Goal: Information Seeking & Learning: Learn about a topic

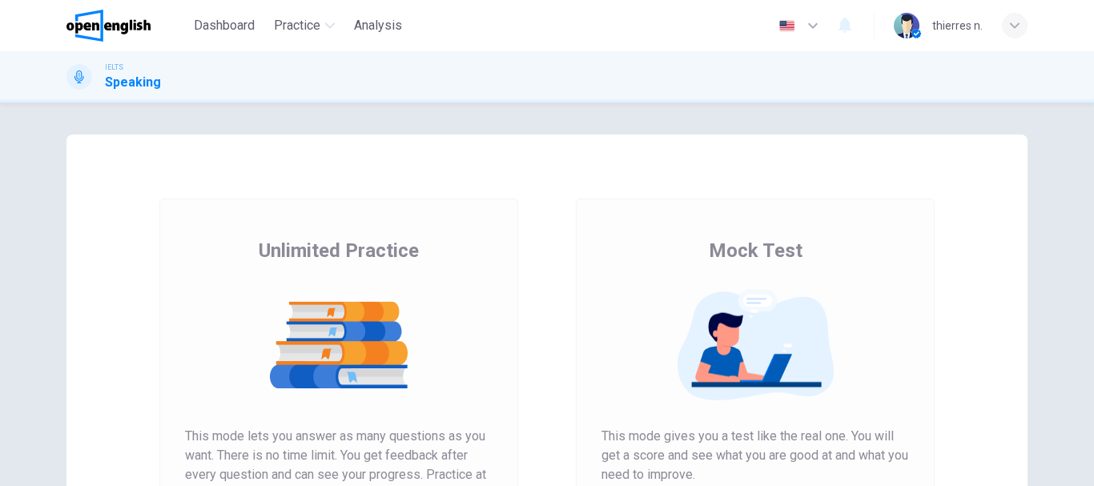
scroll to position [160, 0]
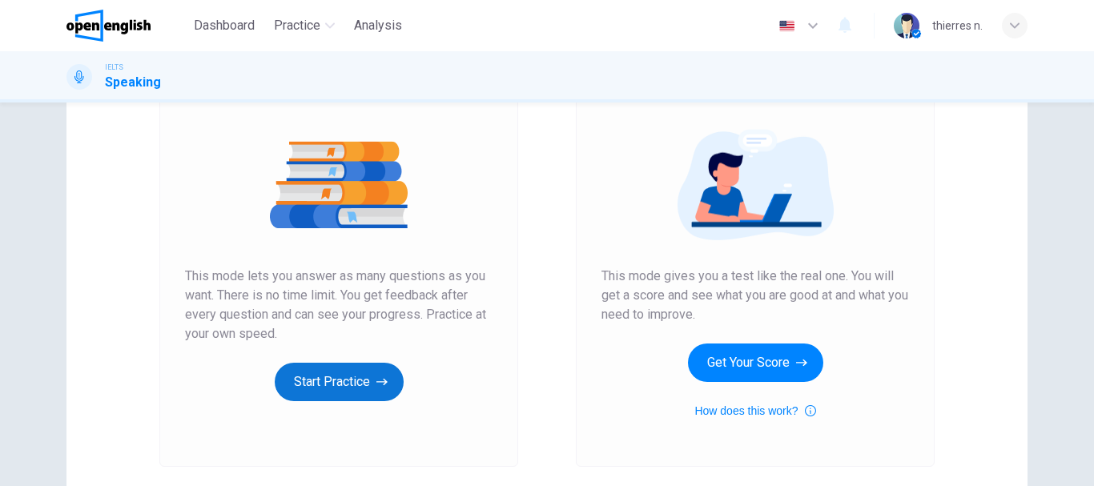
click at [326, 389] on button "Start Practice" at bounding box center [339, 382] width 129 height 38
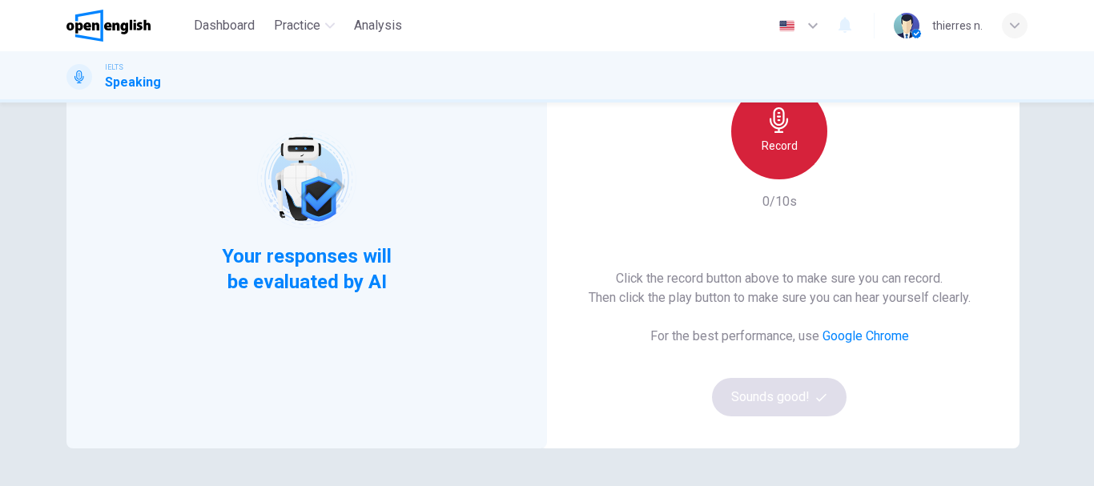
click at [783, 123] on icon "button" at bounding box center [779, 120] width 18 height 26
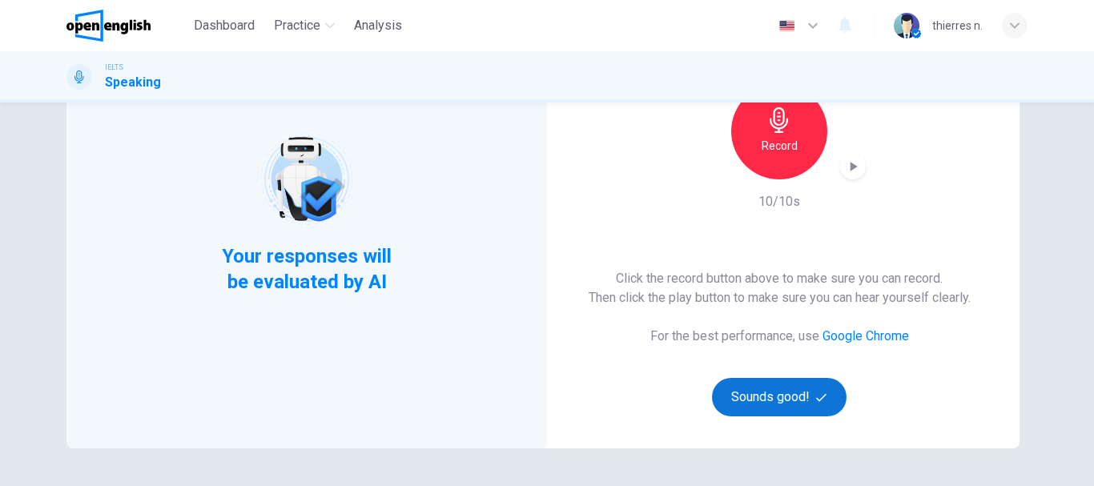
click at [758, 397] on button "Sounds good!" at bounding box center [779, 397] width 135 height 38
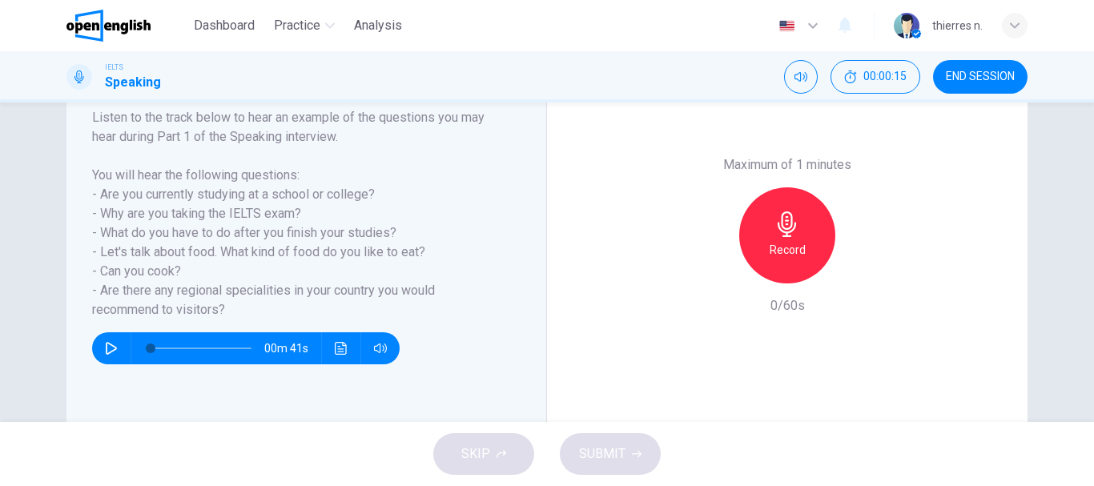
scroll to position [221, 0]
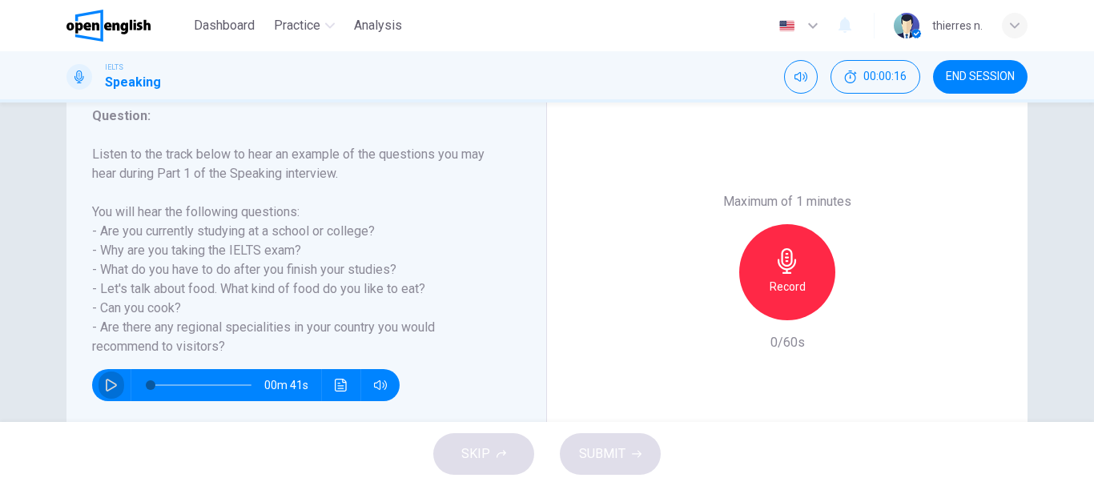
click at [104, 376] on button "button" at bounding box center [112, 385] width 26 height 32
type input "*"
click at [799, 275] on div "Record" at bounding box center [787, 272] width 96 height 96
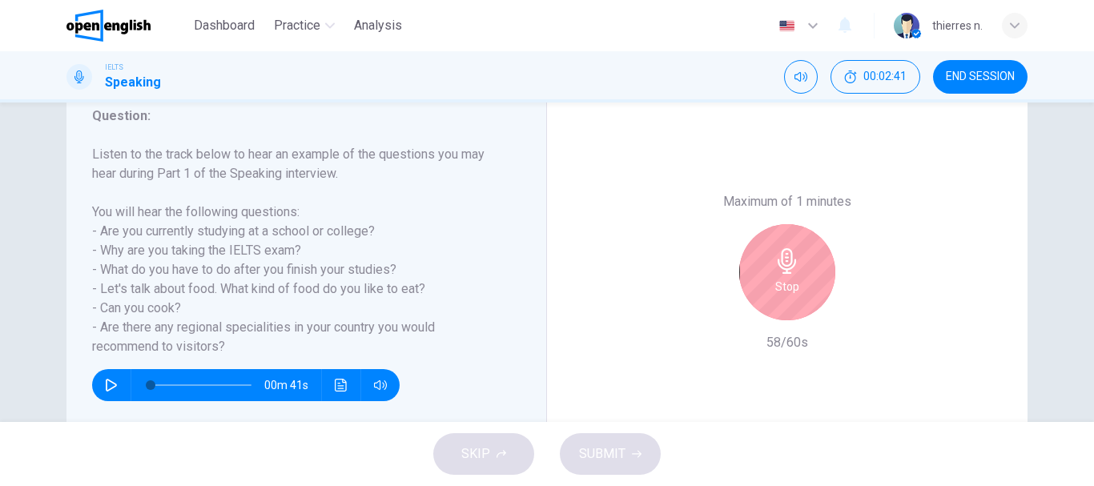
click at [801, 276] on div "Stop" at bounding box center [787, 272] width 96 height 96
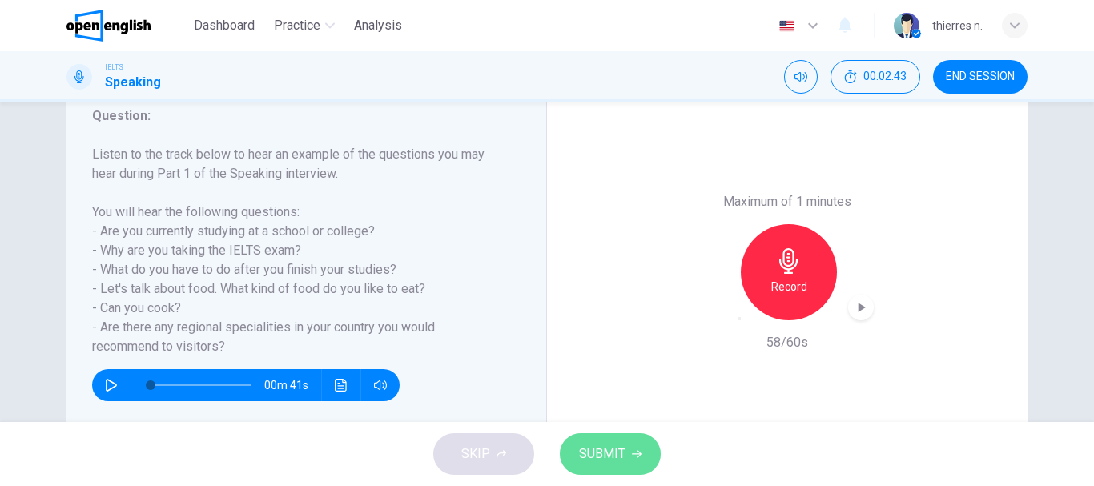
click at [625, 469] on button "SUBMIT" at bounding box center [610, 454] width 101 height 42
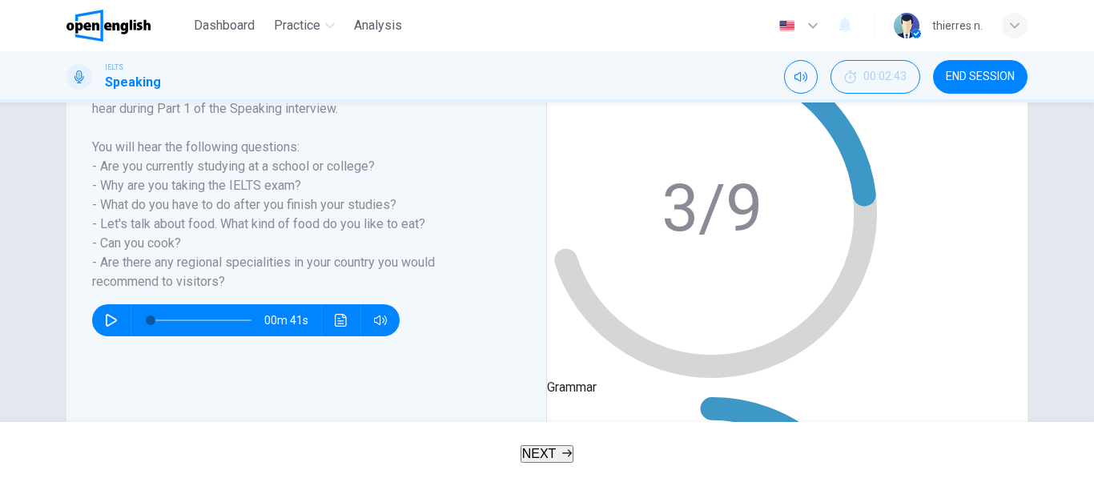
scroll to position [301, 0]
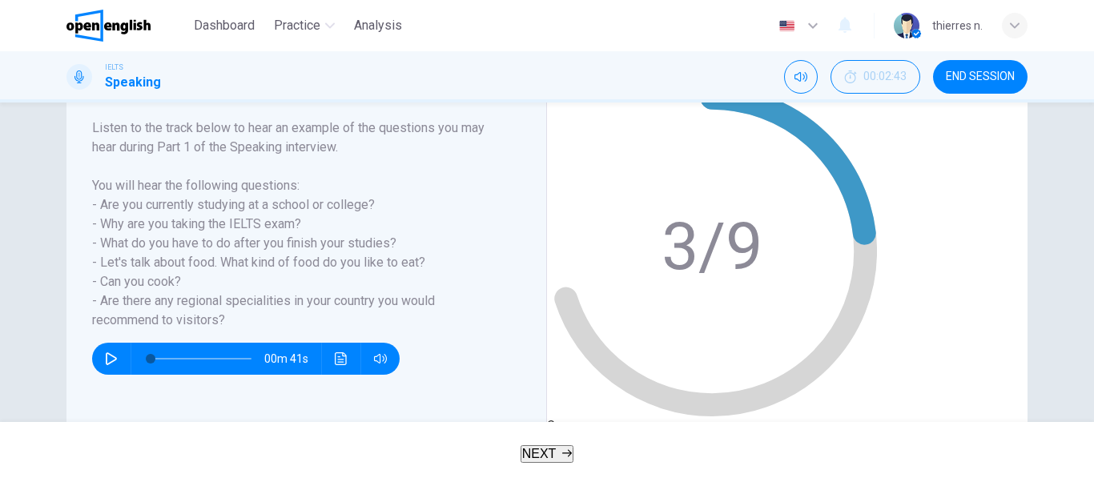
scroll to position [221, 0]
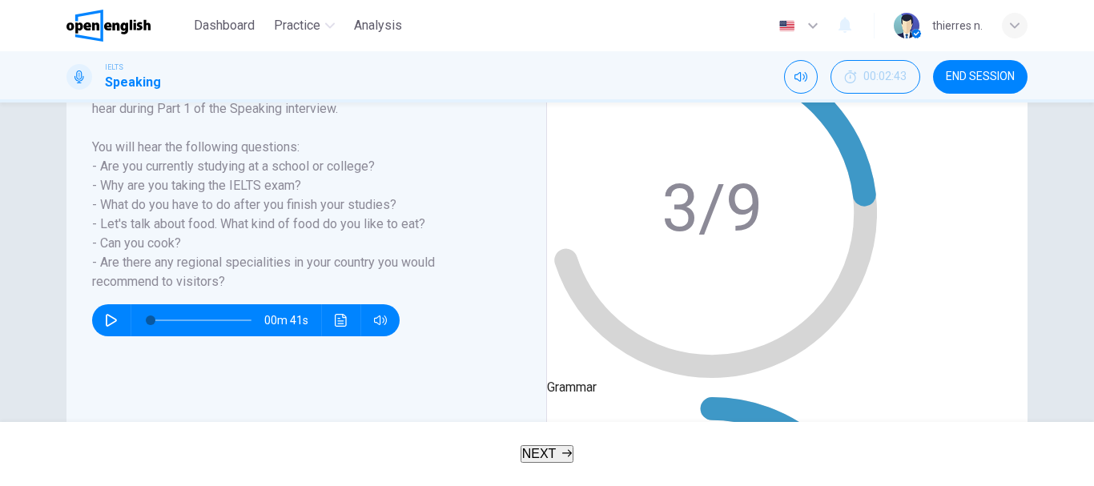
type input "**"
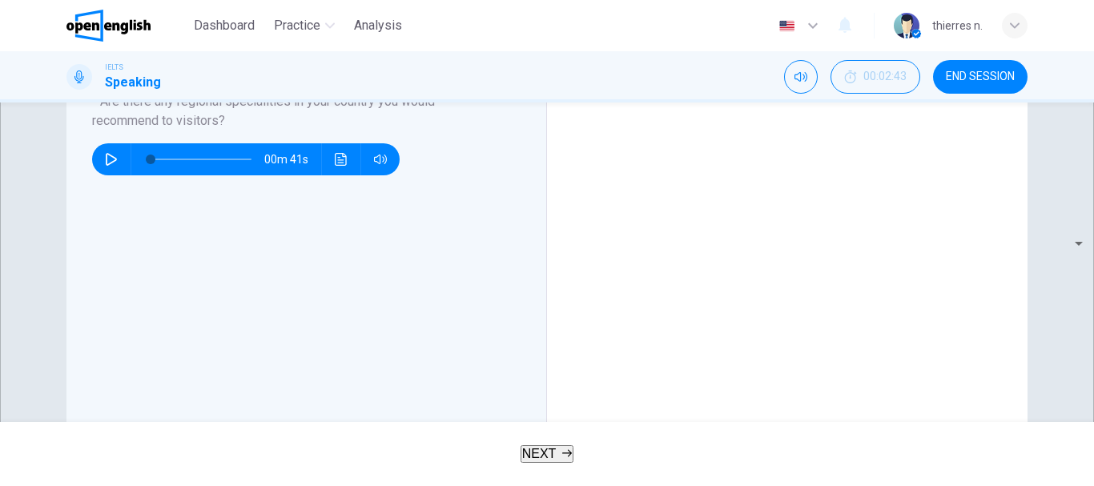
scroll to position [381, 0]
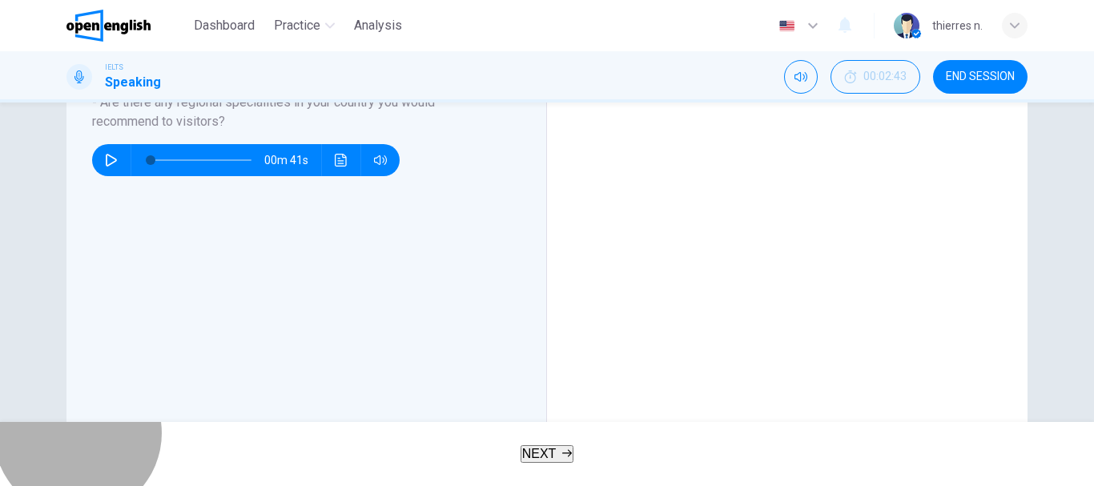
click at [570, 445] on button "NEXT" at bounding box center [548, 454] width 54 height 18
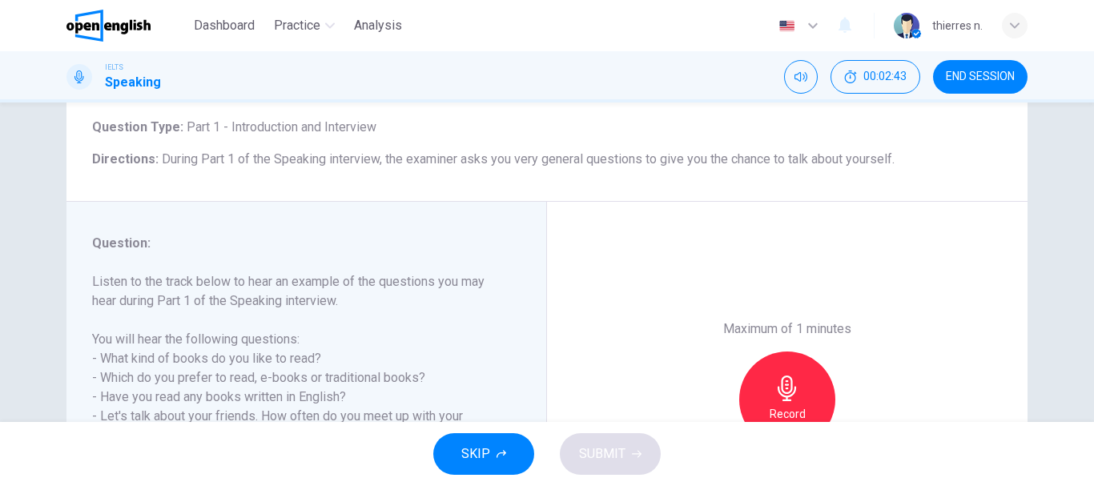
scroll to position [240, 0]
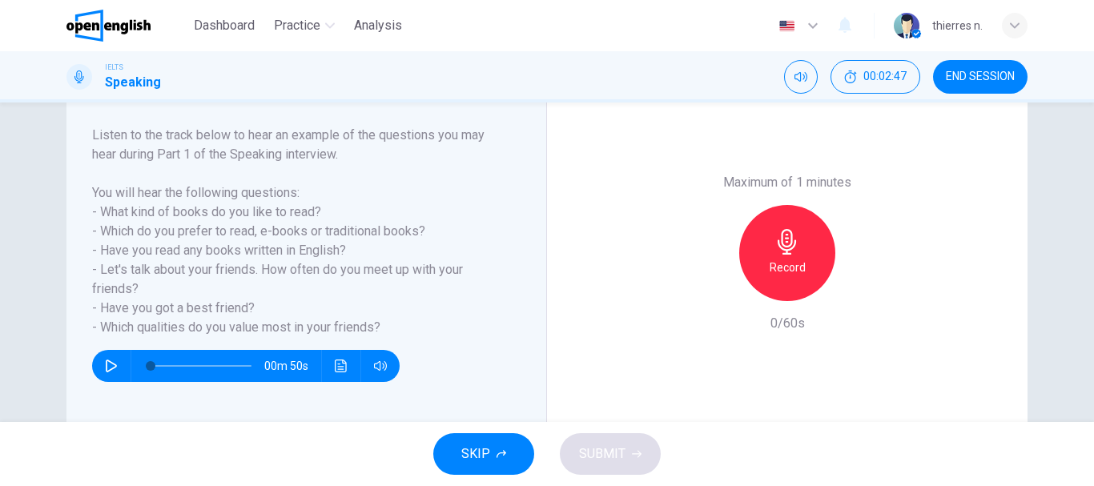
click at [121, 363] on div "00m 50s" at bounding box center [246, 366] width 308 height 32
click at [112, 360] on icon "button" at bounding box center [111, 366] width 13 height 13
click at [113, 372] on button "button" at bounding box center [112, 366] width 26 height 32
click at [106, 364] on icon "button" at bounding box center [111, 366] width 11 height 13
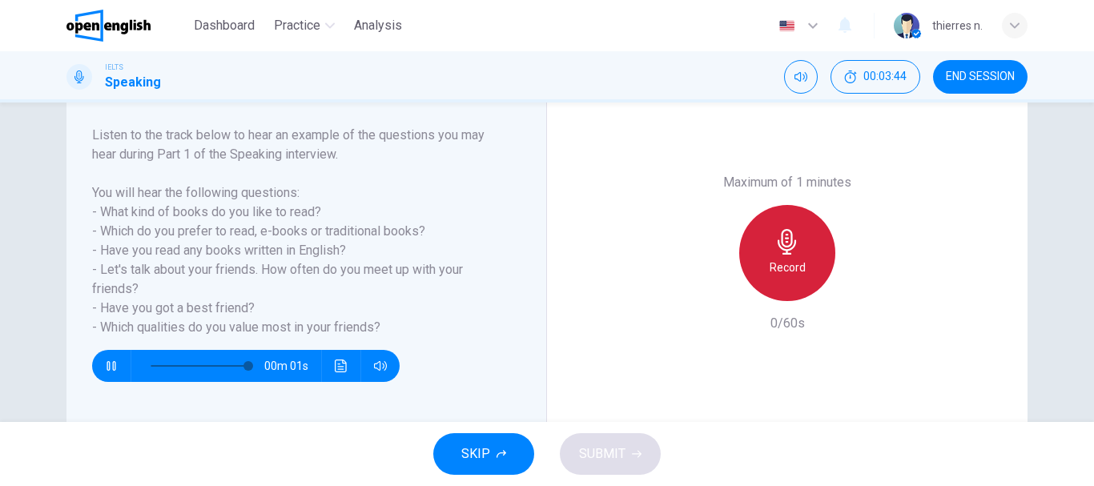
click at [795, 258] on h6 "Record" at bounding box center [788, 267] width 36 height 19
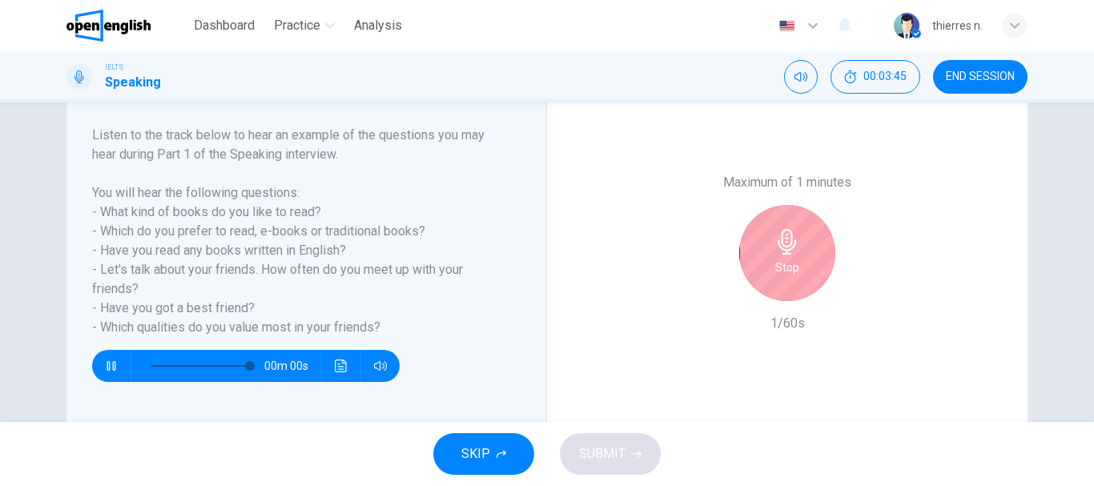
type input "*"
click at [804, 268] on div "Stop" at bounding box center [787, 253] width 96 height 96
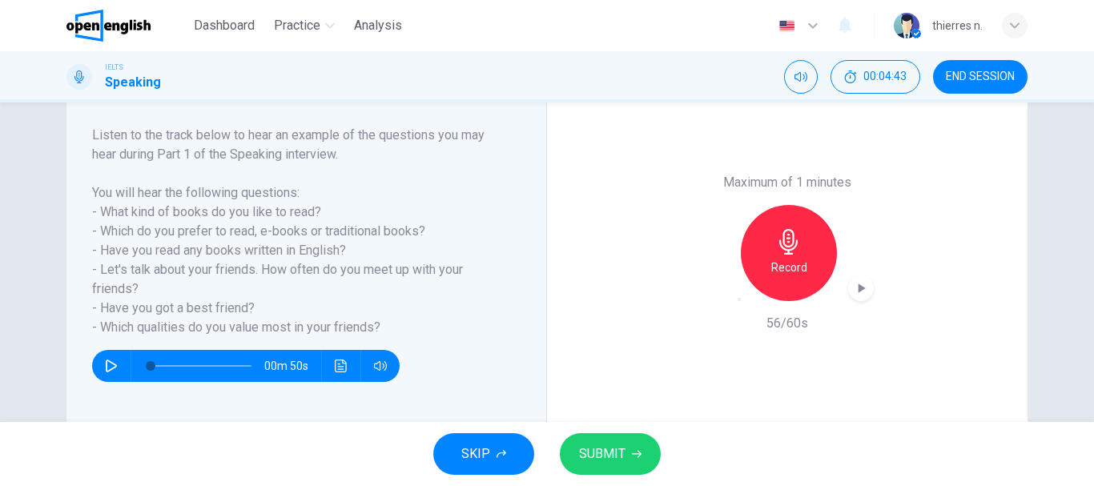
click at [614, 458] on span "SUBMIT" at bounding box center [602, 454] width 46 height 22
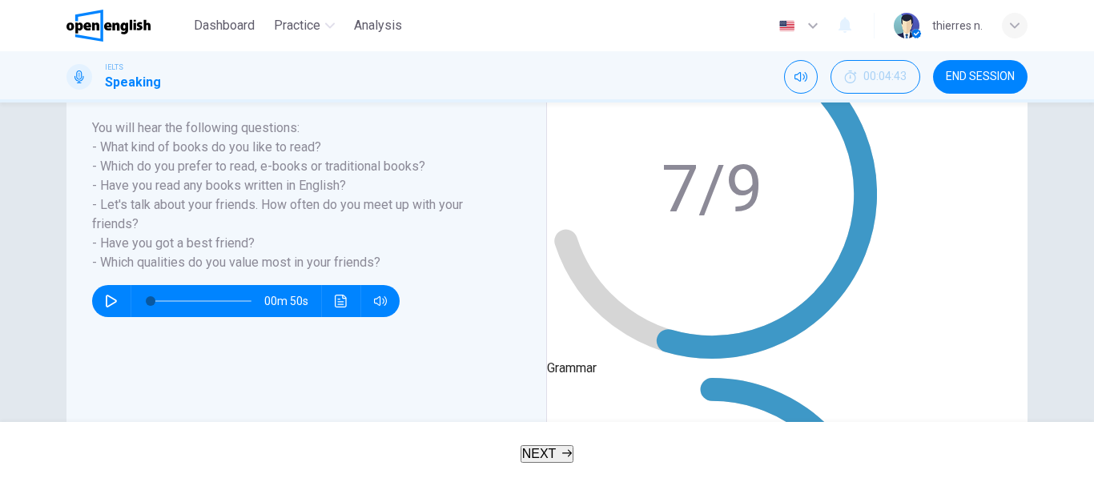
scroll to position [301, 0]
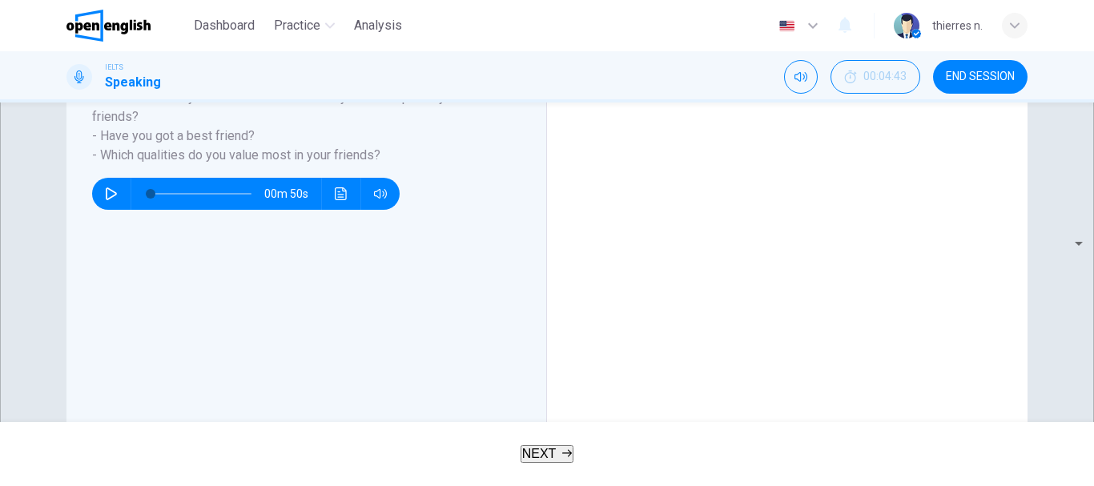
scroll to position [468, 0]
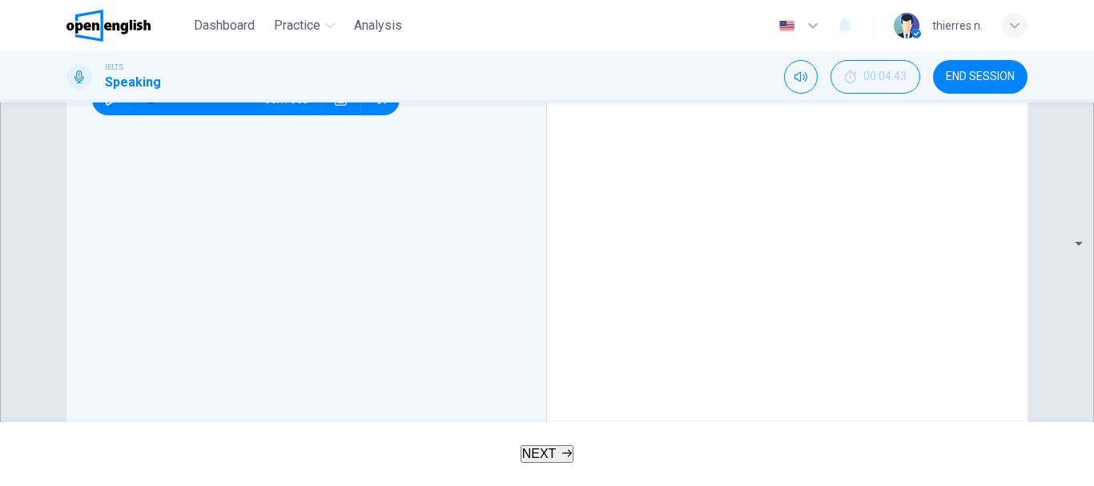
scroll to position [548, 0]
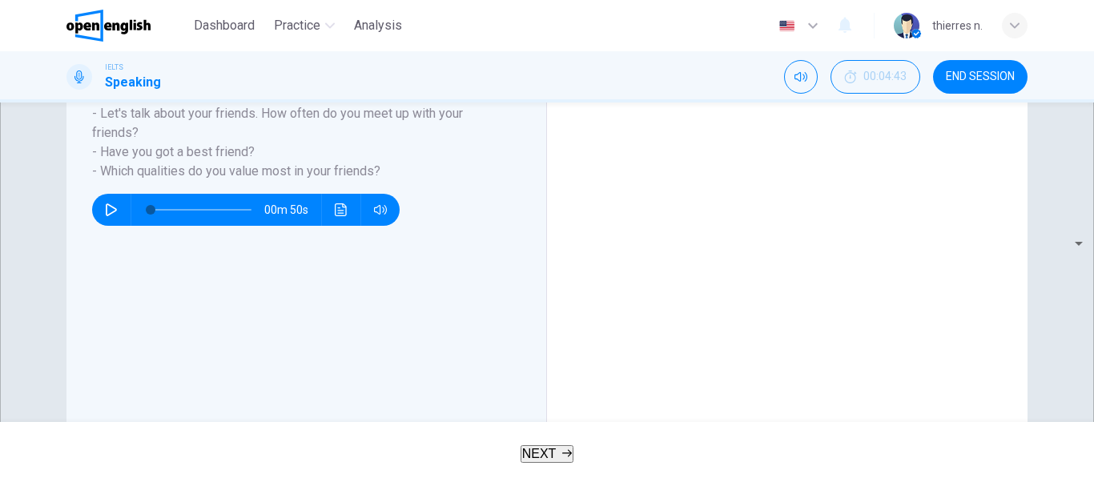
scroll to position [308, 0]
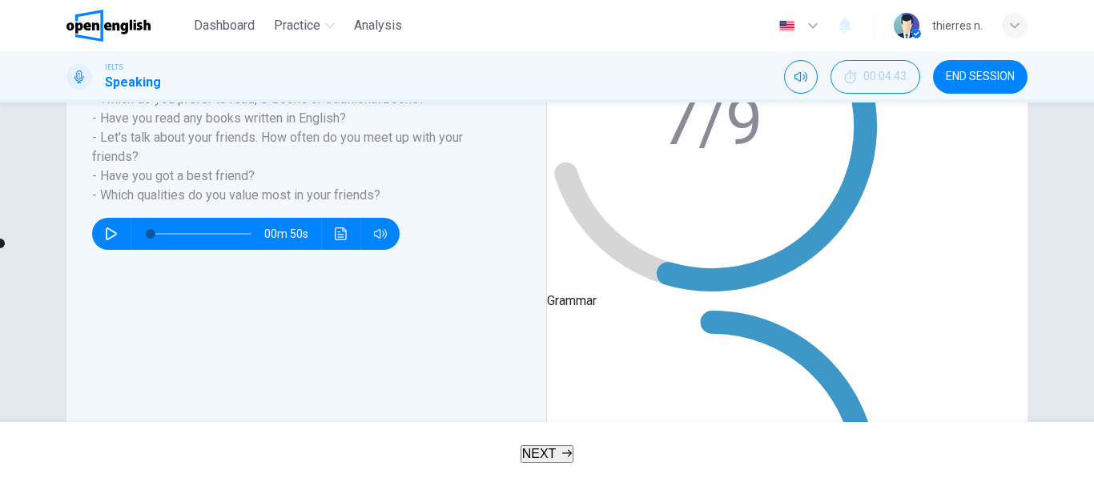
scroll to position [301, 0]
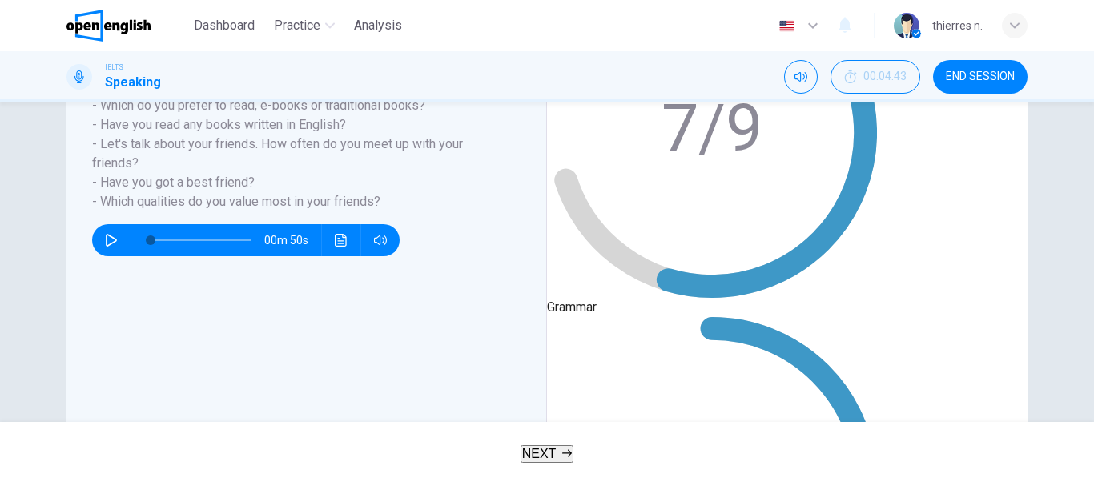
scroll to position [0, 0]
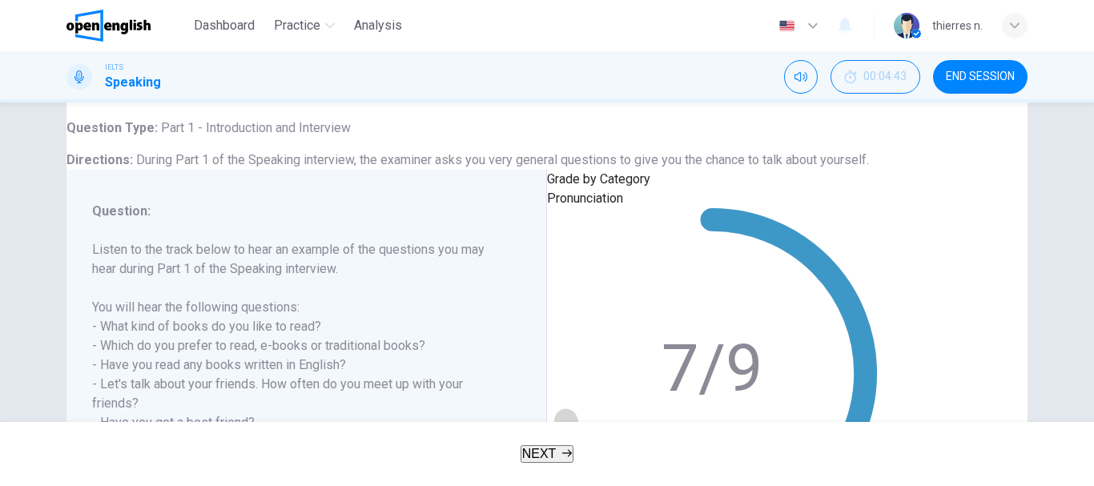
scroll to position [301, 0]
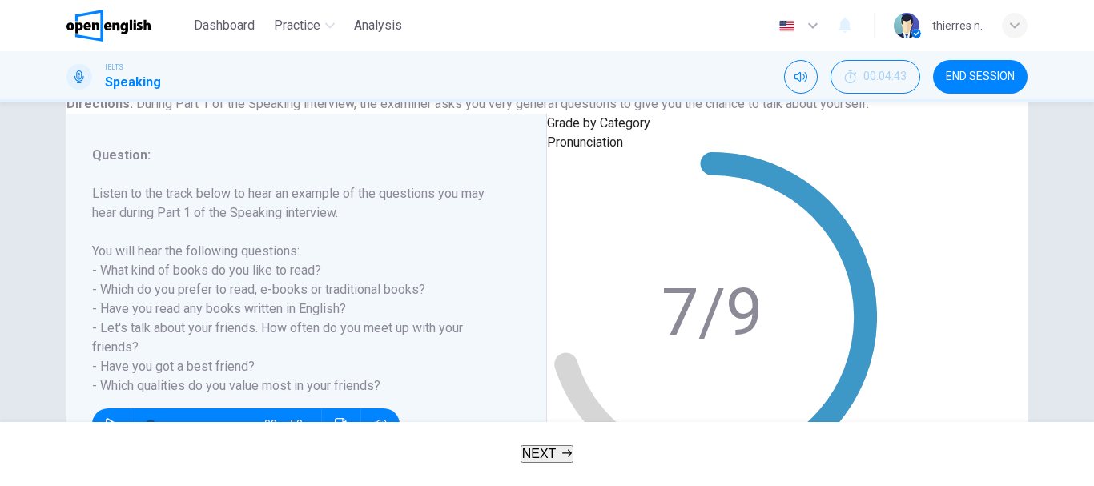
scroll to position [240, 0]
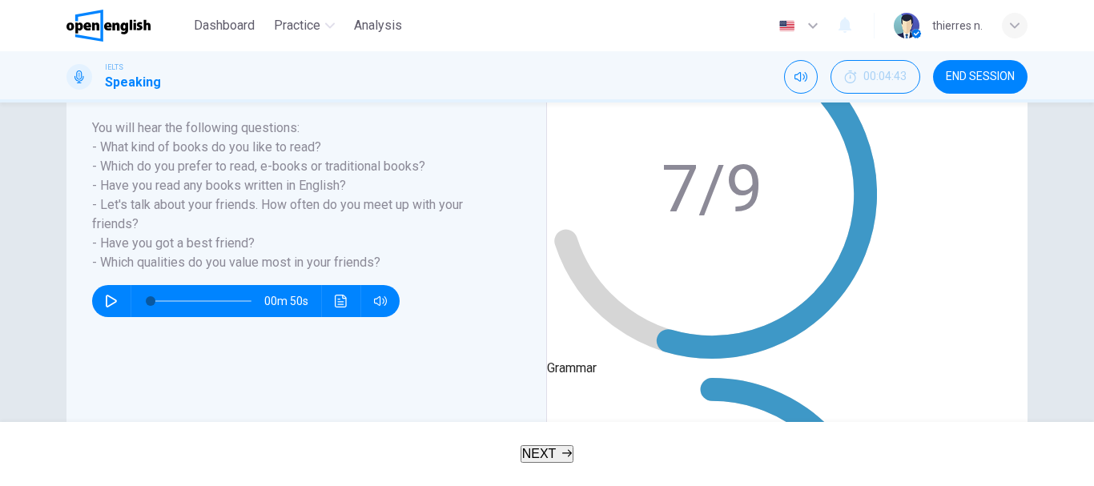
type input "*"
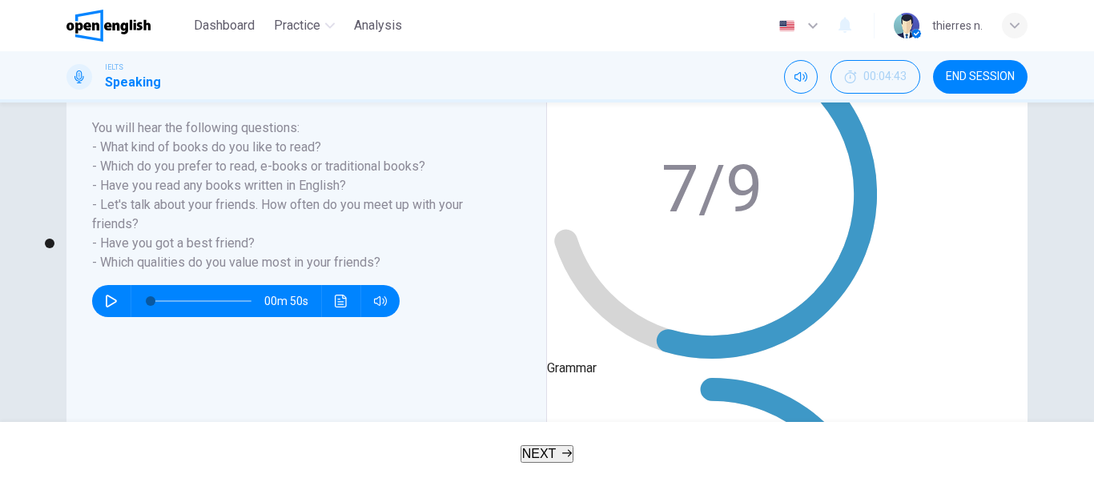
type input "*"
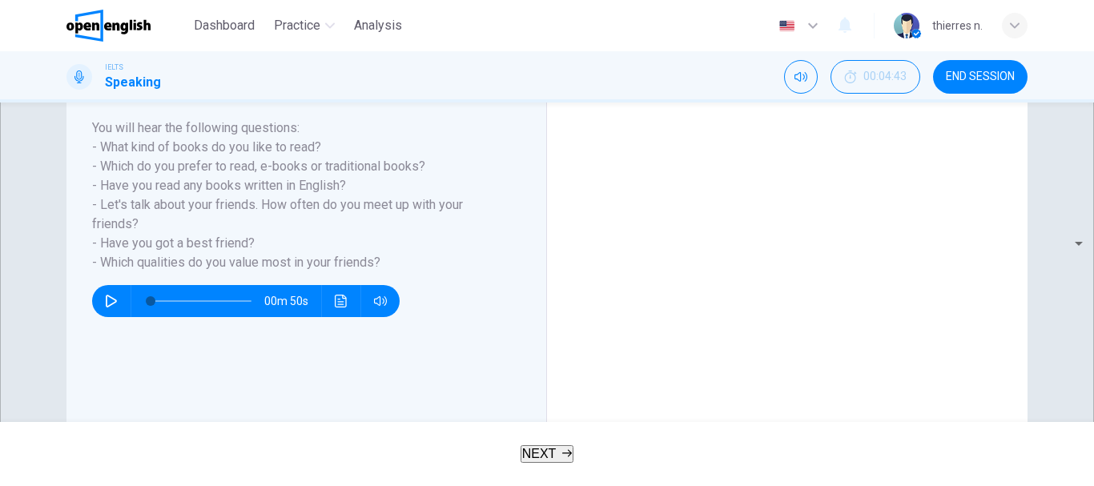
type input "**"
type input "*"
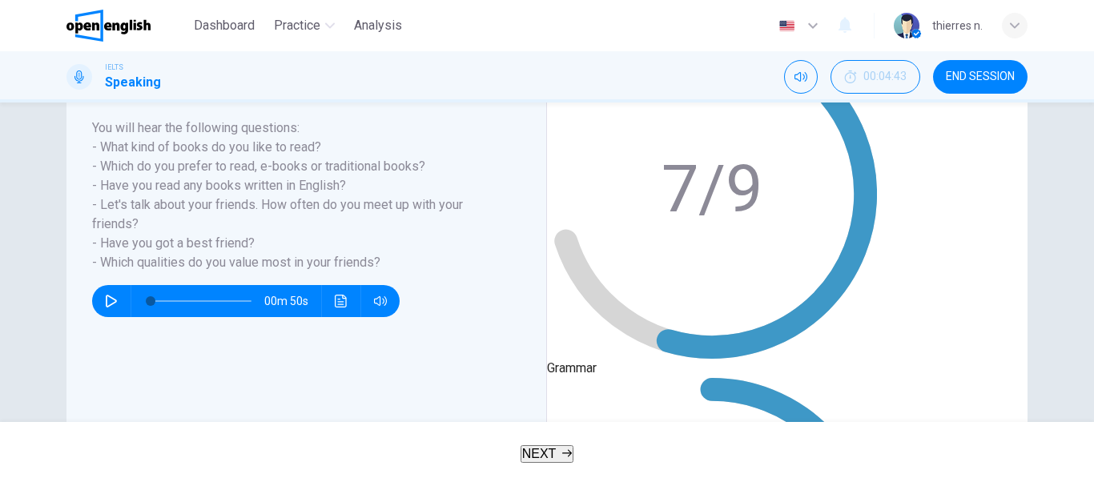
type input "**"
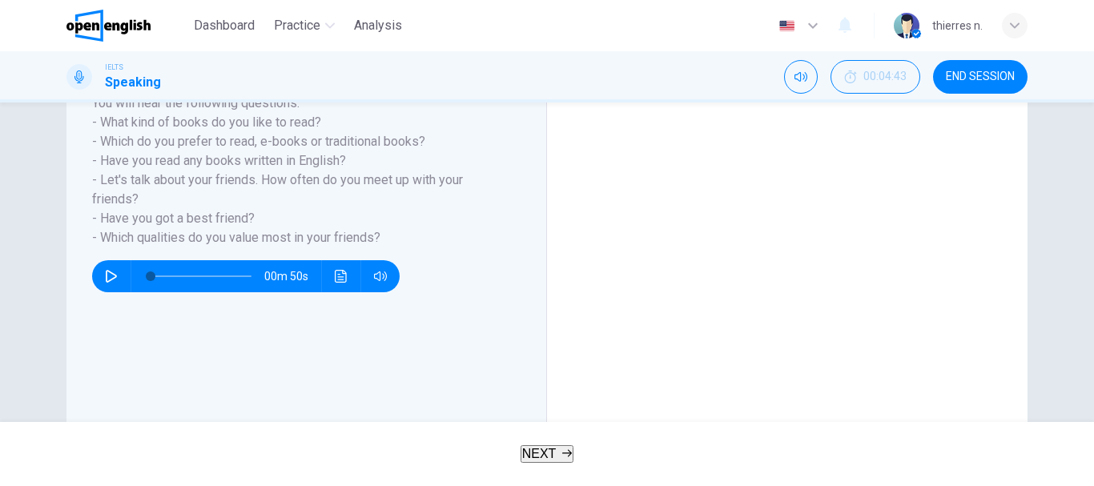
scroll to position [264, 0]
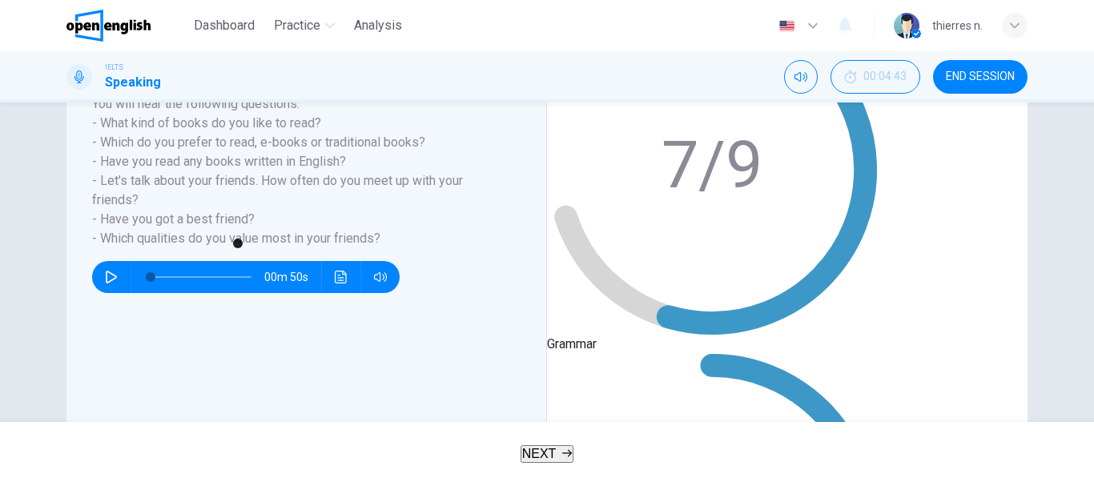
type input "*"
